Goal: Task Accomplishment & Management: Manage account settings

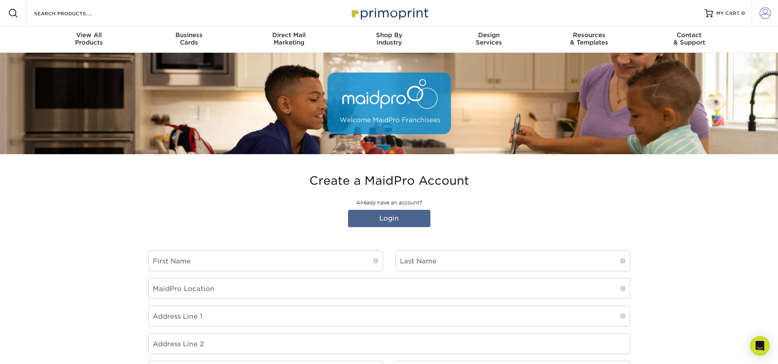
type input "mward@maidpro.com"
click at [765, 18] on span at bounding box center [766, 13] width 12 height 12
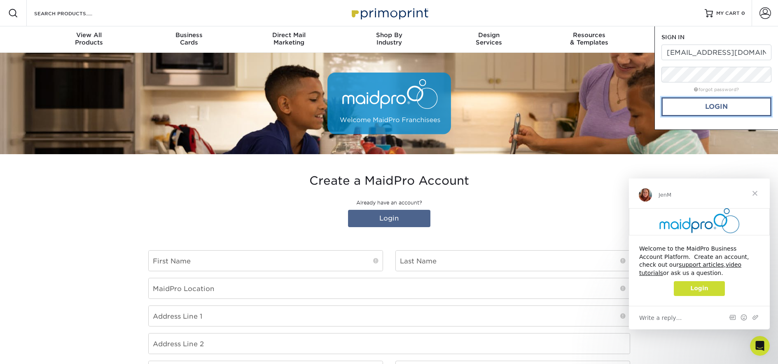
click at [718, 109] on link "Login" at bounding box center [717, 106] width 110 height 19
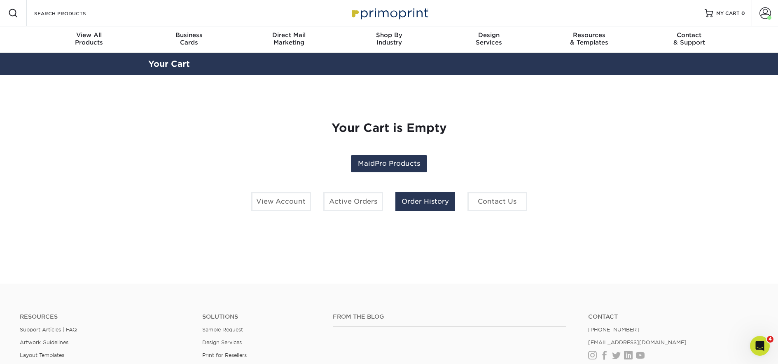
click at [422, 201] on link "Order History" at bounding box center [426, 201] width 60 height 19
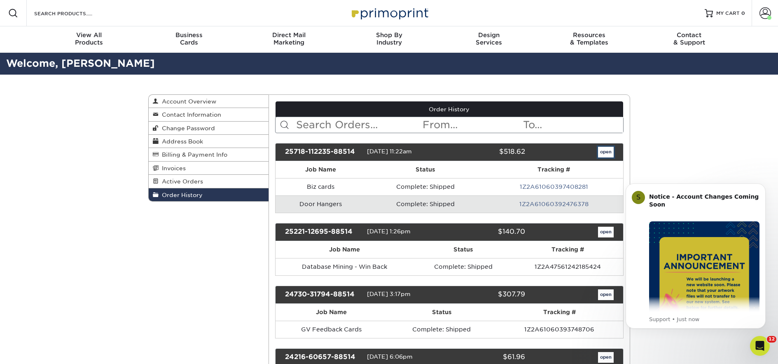
click at [604, 152] on link "open" at bounding box center [606, 152] width 16 height 11
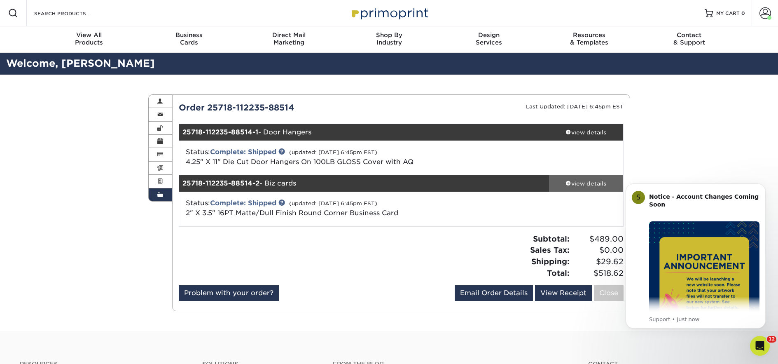
click at [596, 185] on div "view details" at bounding box center [586, 183] width 74 height 8
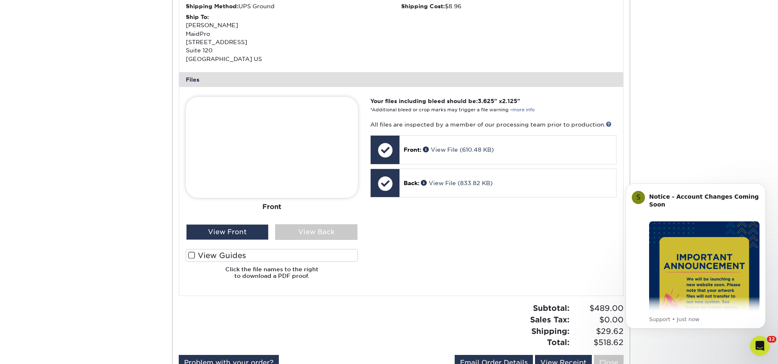
scroll to position [371, 0]
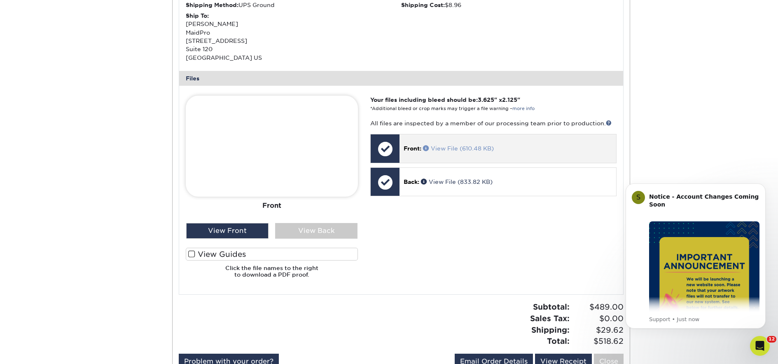
click at [455, 150] on link "View File (610.48 KB)" at bounding box center [458, 148] width 71 height 7
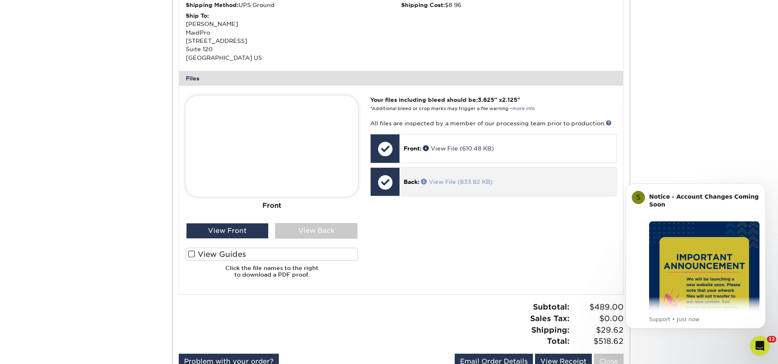
click at [457, 180] on link "View File (833.82 KB)" at bounding box center [457, 181] width 72 height 7
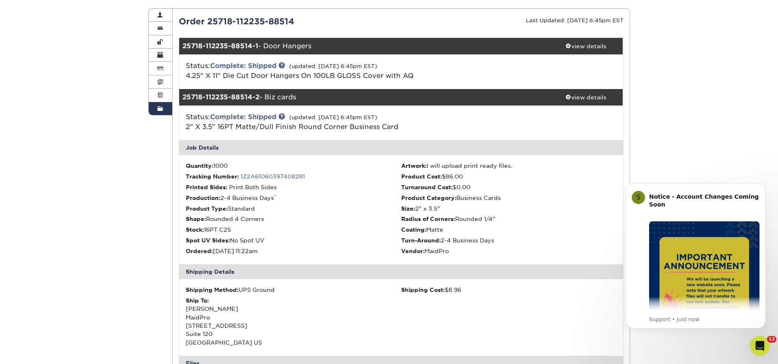
scroll to position [0, 0]
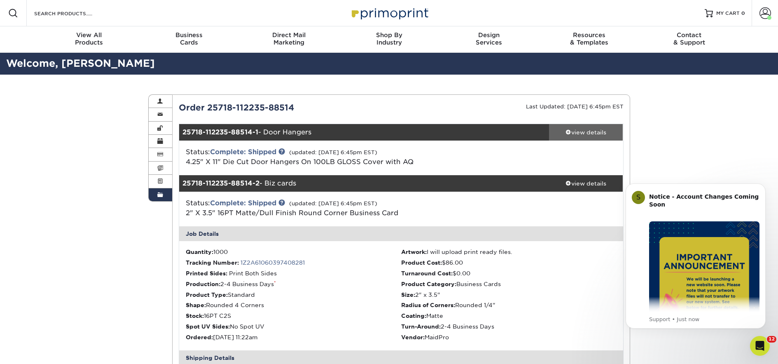
click at [586, 132] on div "view details" at bounding box center [586, 132] width 74 height 8
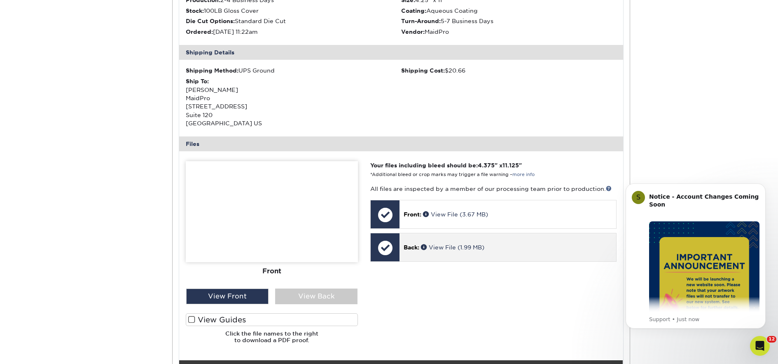
scroll to position [247, 0]
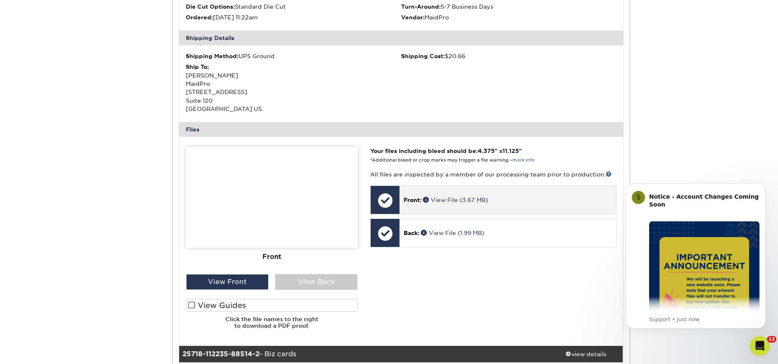
click at [459, 204] on div "Front: View File (3.67 MB)" at bounding box center [508, 200] width 216 height 28
click at [382, 203] on div at bounding box center [385, 200] width 29 height 29
click at [442, 199] on link "View File (3.67 MB)" at bounding box center [455, 200] width 65 height 7
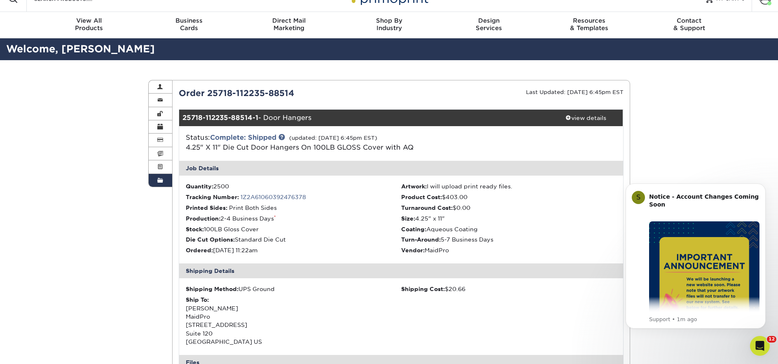
scroll to position [0, 0]
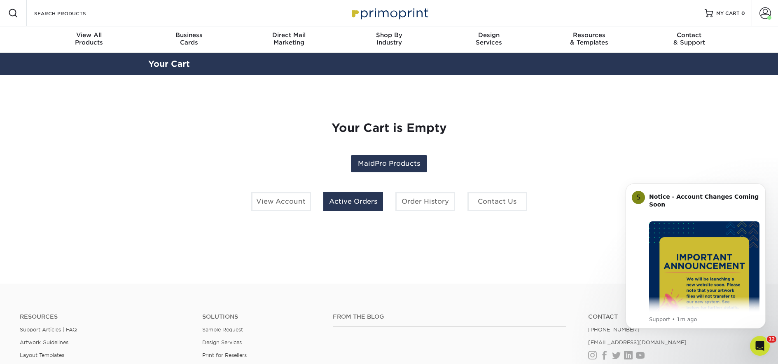
click at [359, 198] on link "Active Orders" at bounding box center [353, 201] width 60 height 19
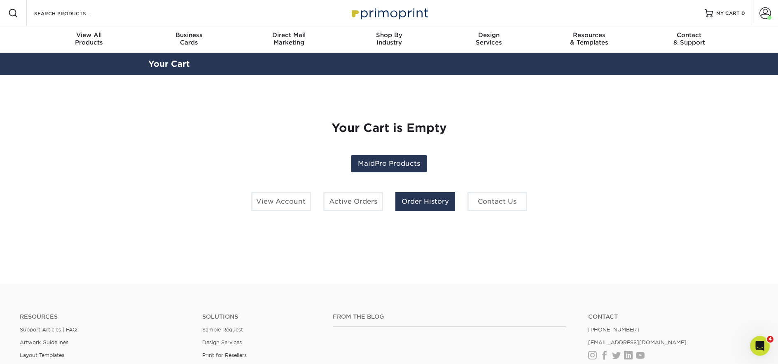
click at [429, 198] on link "Order History" at bounding box center [426, 201] width 60 height 19
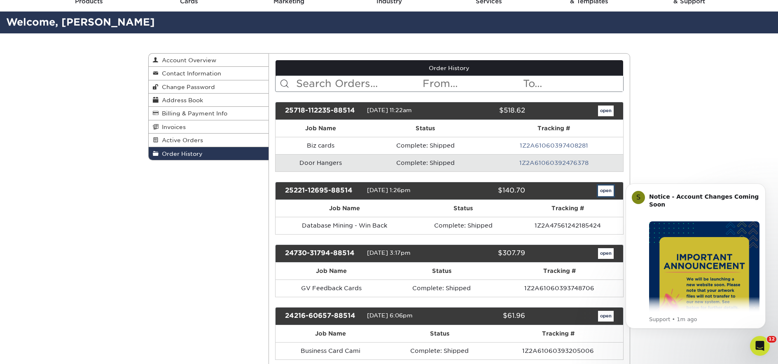
click at [603, 189] on link "open" at bounding box center [606, 190] width 16 height 11
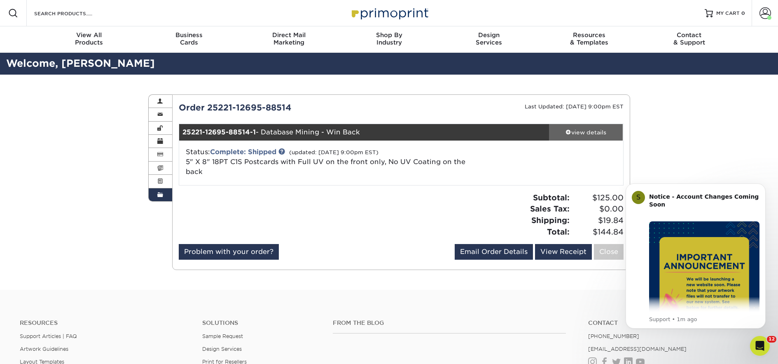
click at [592, 131] on div "view details" at bounding box center [586, 132] width 74 height 8
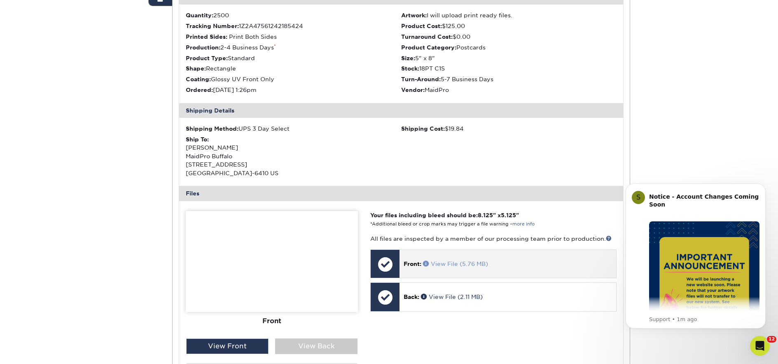
scroll to position [247, 0]
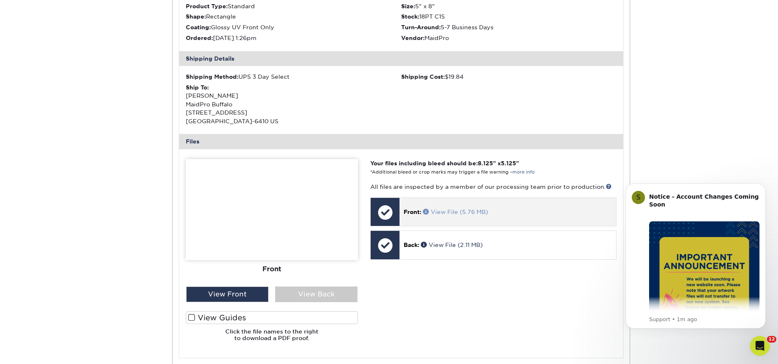
click at [442, 211] on link "View File (5.76 MB)" at bounding box center [455, 212] width 65 height 7
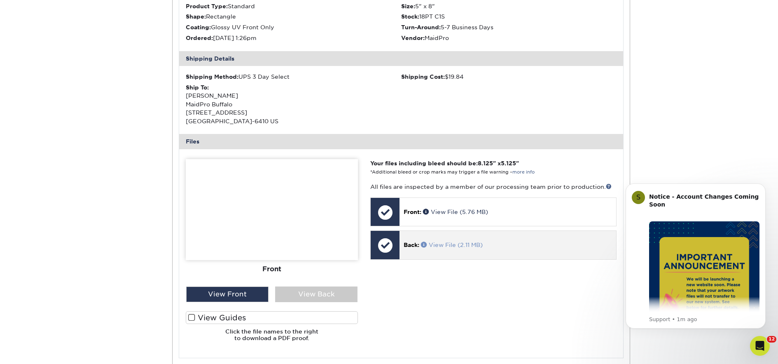
click at [445, 244] on link "View File (2.11 MB)" at bounding box center [452, 244] width 62 height 7
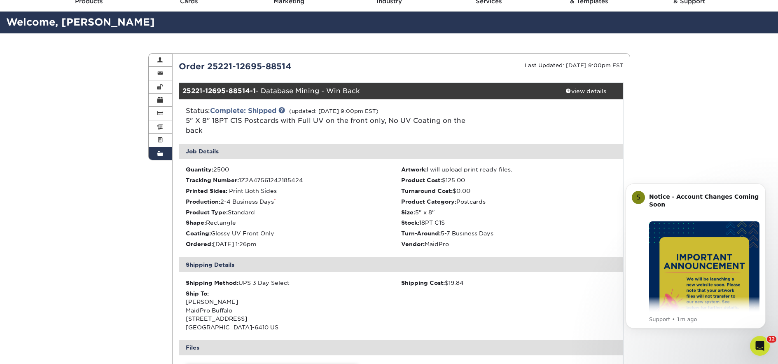
scroll to position [0, 0]
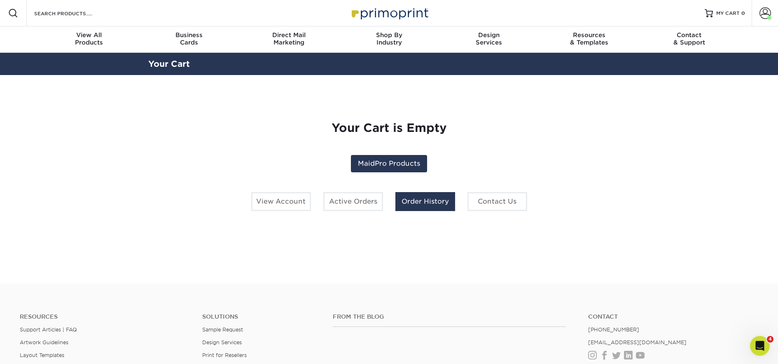
click at [418, 202] on link "Order History" at bounding box center [426, 201] width 60 height 19
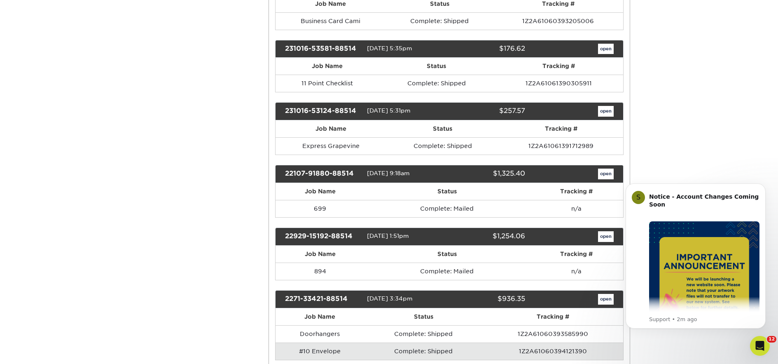
scroll to position [412, 0]
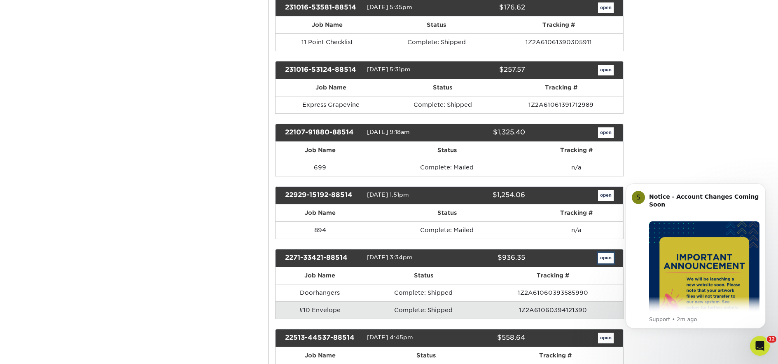
click at [604, 257] on link "open" at bounding box center [606, 258] width 16 height 11
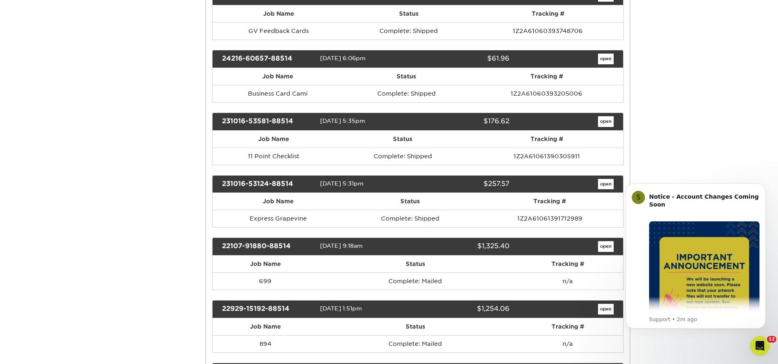
scroll to position [0, 0]
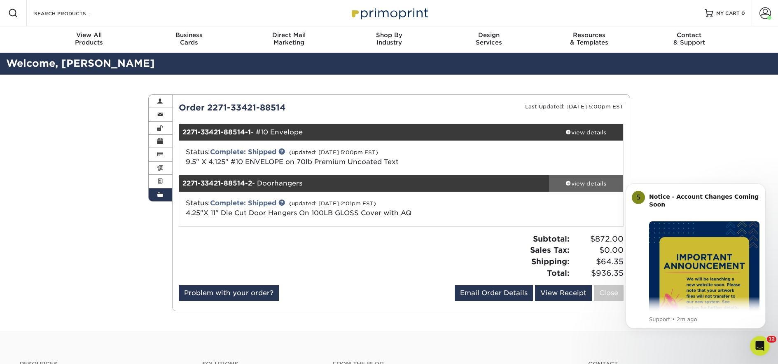
click at [592, 181] on div "view details" at bounding box center [586, 183] width 74 height 8
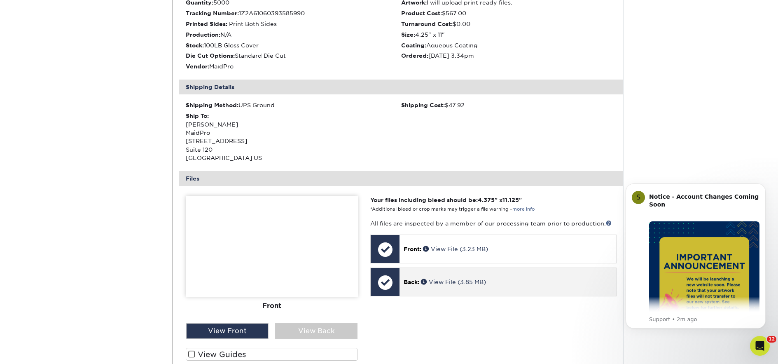
scroll to position [288, 0]
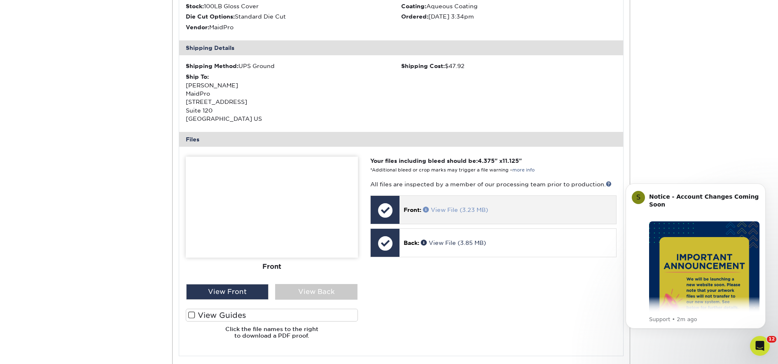
click at [452, 210] on link "View File (3.23 MB)" at bounding box center [455, 209] width 65 height 7
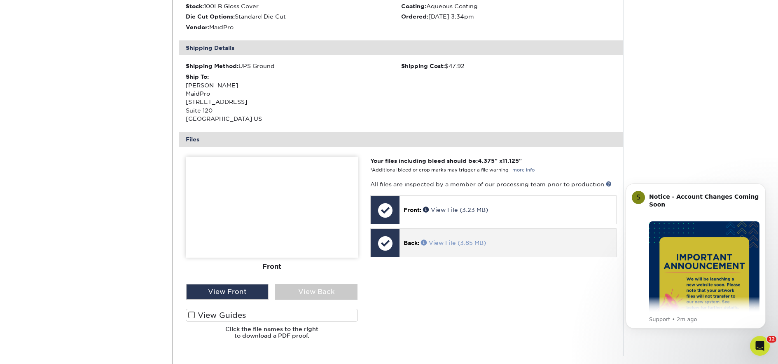
click at [447, 244] on link "View File (3.85 MB)" at bounding box center [453, 242] width 65 height 7
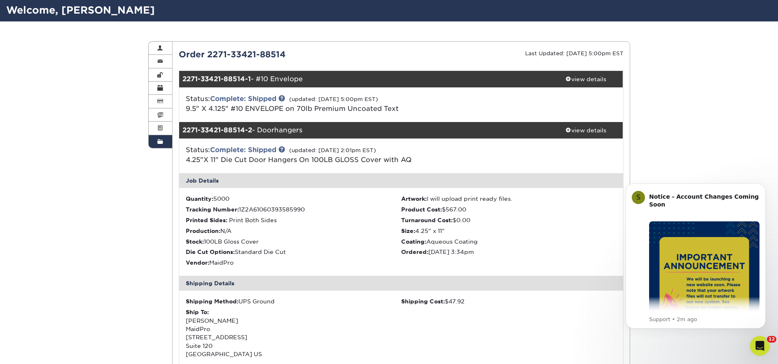
scroll to position [0, 0]
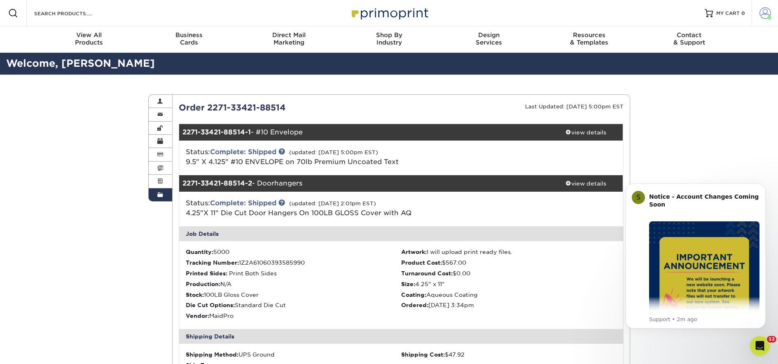
click at [769, 17] on span at bounding box center [770, 18] width 4 height 4
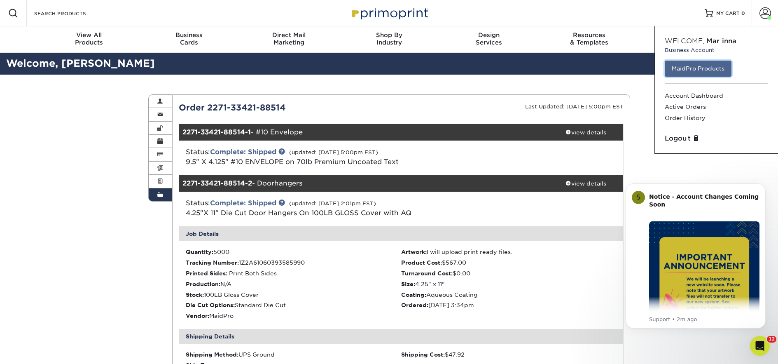
click at [716, 71] on link "MaidPro Products" at bounding box center [698, 69] width 67 height 16
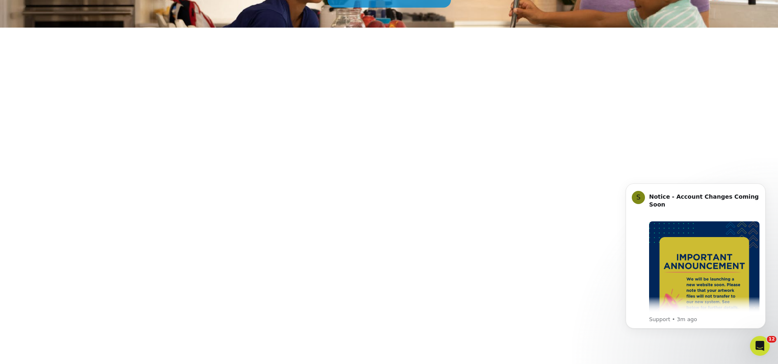
scroll to position [113, 0]
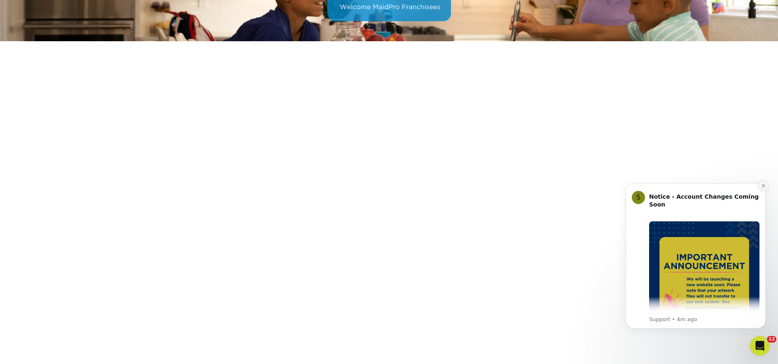
click at [763, 186] on icon "Dismiss notification" at bounding box center [763, 185] width 3 height 3
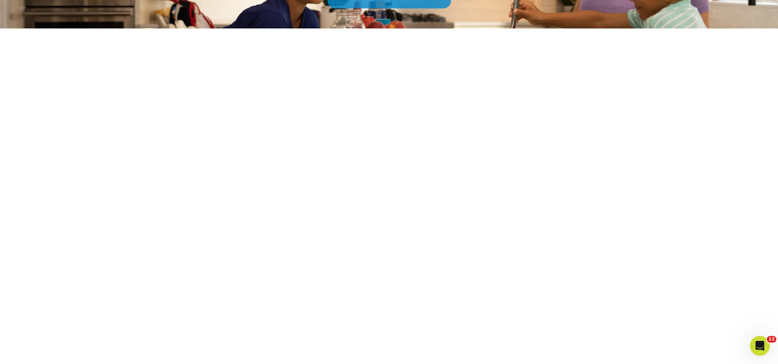
scroll to position [124, 0]
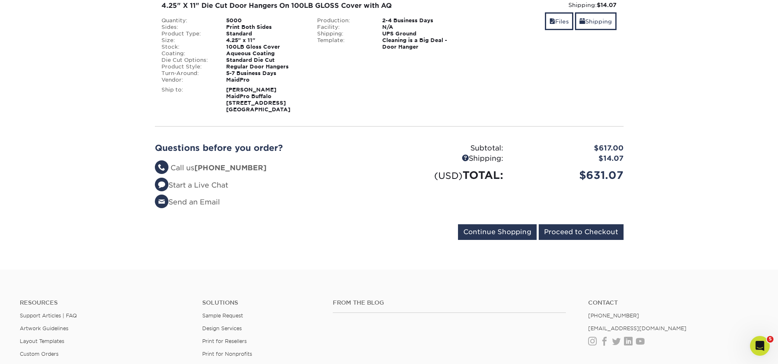
scroll to position [165, 0]
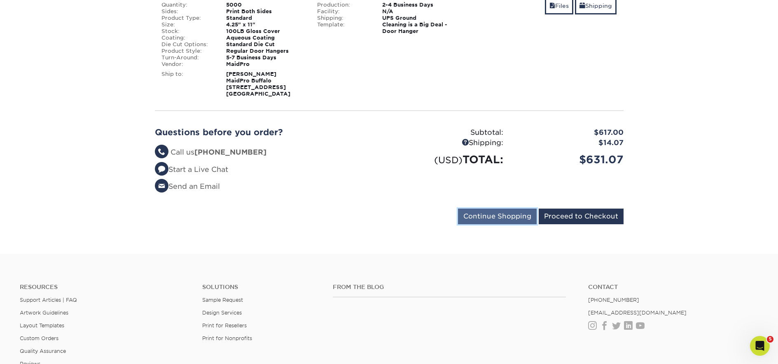
click at [500, 217] on input "Continue Shopping" at bounding box center [497, 217] width 79 height 16
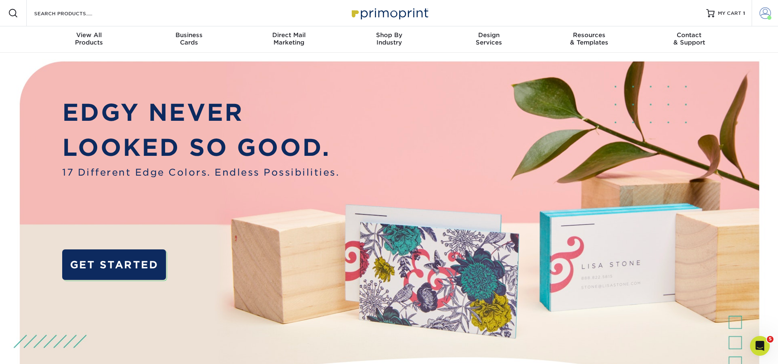
click at [762, 15] on span at bounding box center [766, 13] width 12 height 12
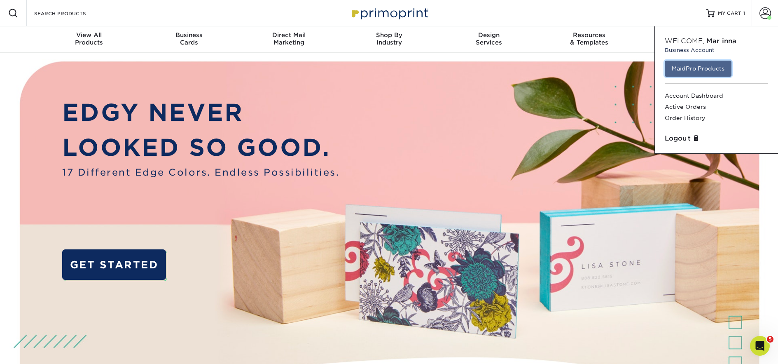
click at [722, 68] on link "MaidPro Products" at bounding box center [698, 69] width 67 height 16
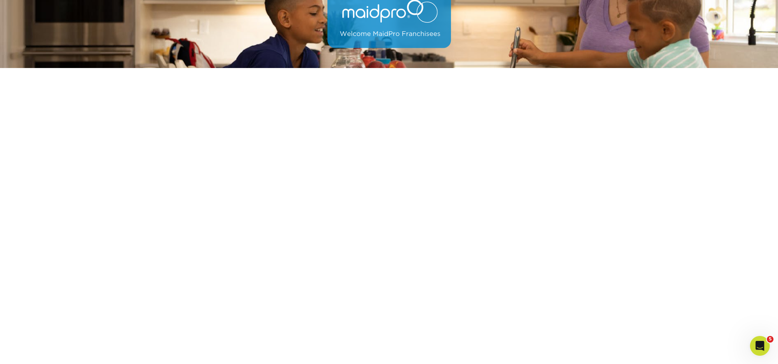
scroll to position [82, 0]
